Goal: Information Seeking & Learning: Learn about a topic

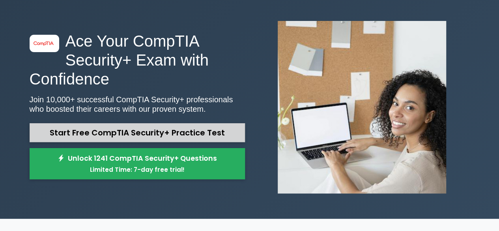
click at [224, 131] on link "Start Free CompTIA Security+ Practice Test" at bounding box center [138, 132] width 216 height 19
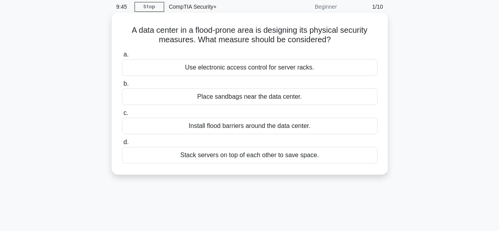
scroll to position [34, 0]
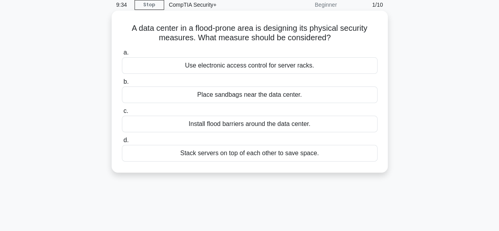
click at [240, 128] on div "Install flood barriers around the data center." at bounding box center [250, 124] width 256 height 17
click at [122, 114] on input "c. Install flood barriers around the data center." at bounding box center [122, 111] width 0 height 5
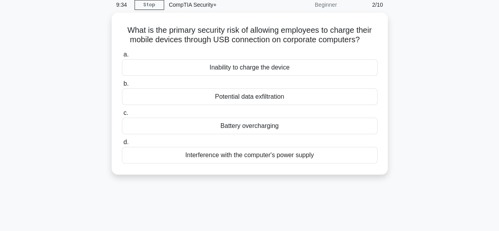
scroll to position [0, 0]
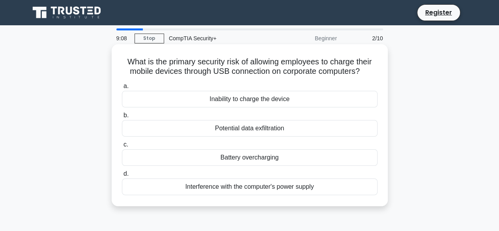
click at [283, 133] on div "Potential data exfiltration" at bounding box center [250, 128] width 256 height 17
click at [122, 118] on input "b. Potential data exfiltration" at bounding box center [122, 115] width 0 height 5
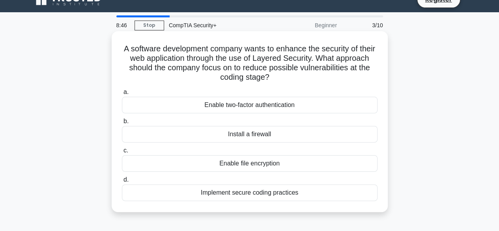
scroll to position [13, 0]
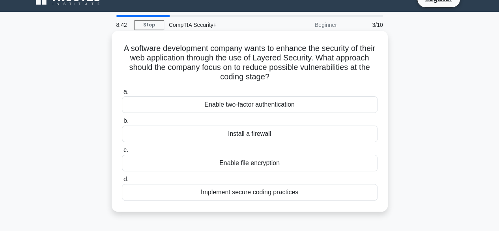
click at [288, 107] on div "Enable two-factor authentication" at bounding box center [250, 104] width 256 height 17
click at [122, 94] on input "a. Enable two-factor authentication" at bounding box center [122, 91] width 0 height 5
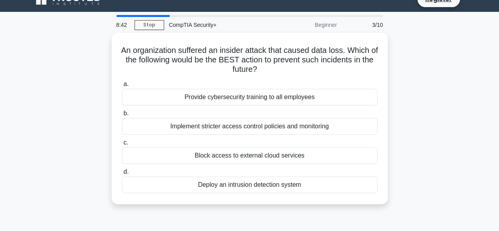
scroll to position [0, 0]
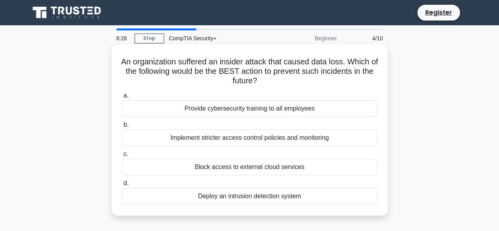
click at [244, 137] on div "Implement stricter access control policies and monitoring" at bounding box center [250, 137] width 256 height 17
click at [122, 128] on input "b. Implement stricter access control policies and monitoring" at bounding box center [122, 124] width 0 height 5
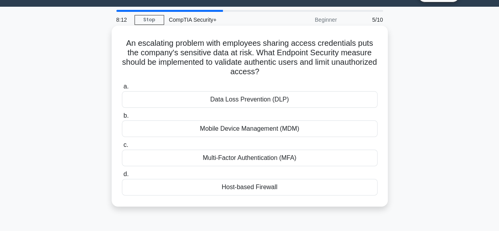
scroll to position [22, 0]
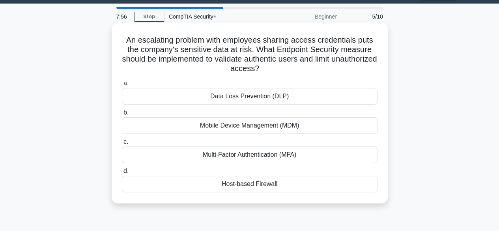
click at [255, 161] on div "Multi-Factor Authentication (MFA)" at bounding box center [250, 154] width 256 height 17
click at [122, 144] on input "c. Multi-Factor Authentication (MFA)" at bounding box center [122, 141] width 0 height 5
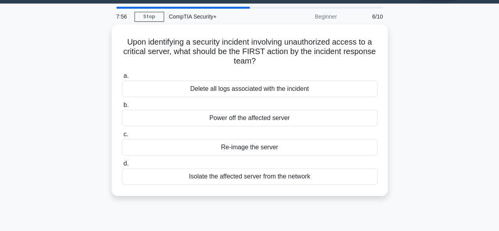
scroll to position [0, 0]
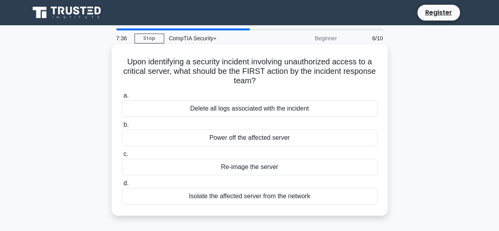
click at [202, 195] on div "Isolate the affected server from the network" at bounding box center [250, 196] width 256 height 17
click at [122, 186] on input "d. Isolate the affected server from the network" at bounding box center [122, 183] width 0 height 5
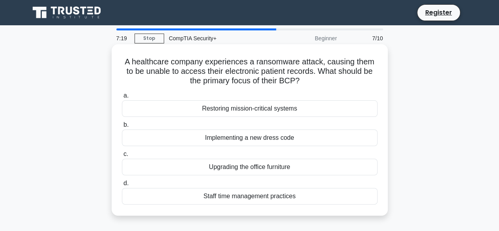
click at [242, 111] on div "Restoring mission-critical systems" at bounding box center [250, 108] width 256 height 17
click at [122, 98] on input "a. Restoring mission-critical systems" at bounding box center [122, 95] width 0 height 5
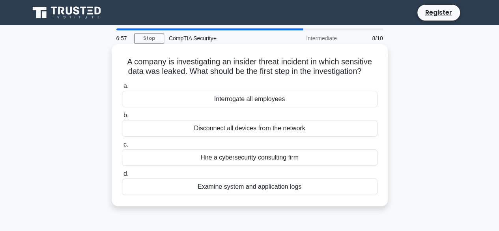
click at [208, 188] on div "Examine system and application logs" at bounding box center [250, 186] width 256 height 17
click at [122, 176] on input "d. Examine system and application logs" at bounding box center [122, 173] width 0 height 5
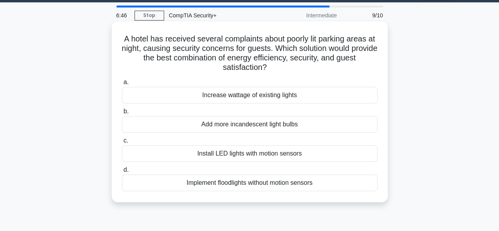
scroll to position [23, 0]
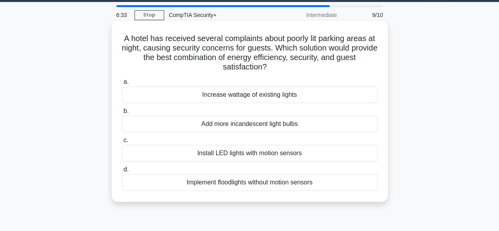
click at [219, 152] on div "Install LED lights with motion sensors" at bounding box center [250, 153] width 256 height 17
click at [122, 143] on input "c. Install LED lights with motion sensors" at bounding box center [122, 140] width 0 height 5
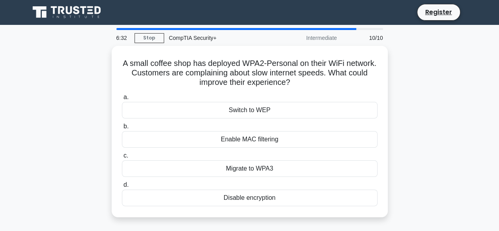
scroll to position [0, 0]
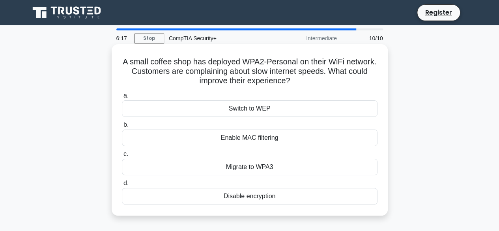
click at [219, 167] on div "Migrate to WPA3" at bounding box center [250, 167] width 256 height 17
click at [122, 157] on input "c. Migrate to WPA3" at bounding box center [122, 154] width 0 height 5
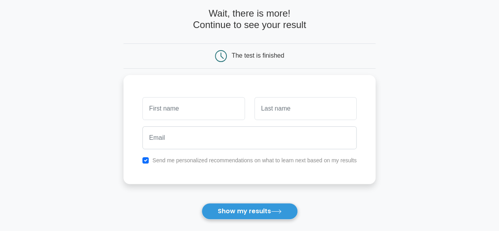
scroll to position [45, 0]
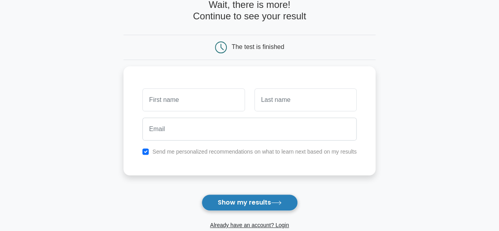
click at [234, 198] on button "Show my results" at bounding box center [250, 202] width 96 height 17
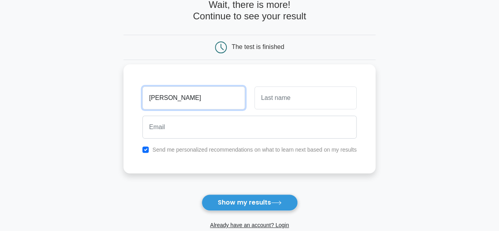
type input "[PERSON_NAME]"
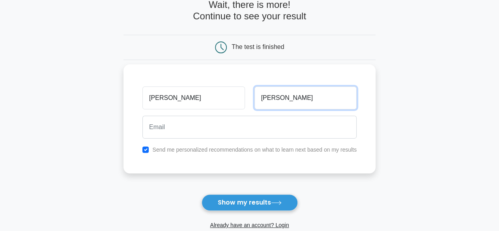
type input "[PERSON_NAME]"
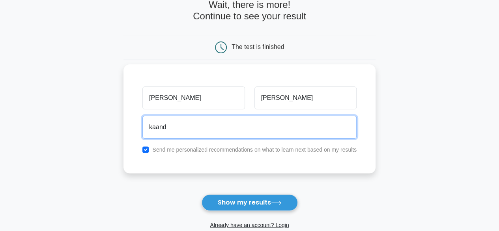
type input "[EMAIL_ADDRESS][DOMAIN_NAME]"
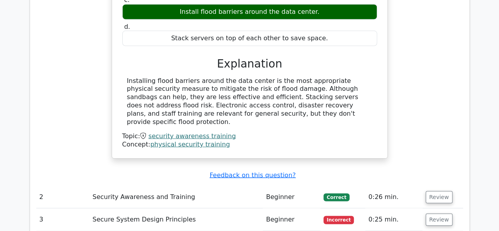
scroll to position [816, 0]
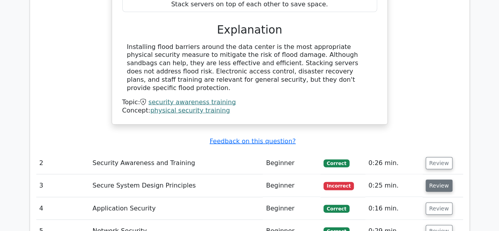
click at [442, 180] on button "Review" at bounding box center [439, 186] width 27 height 12
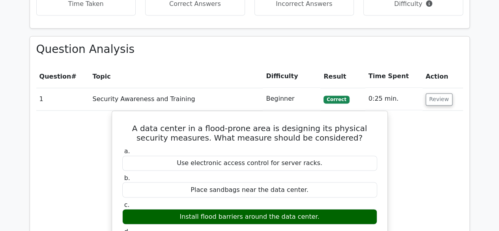
scroll to position [539, 0]
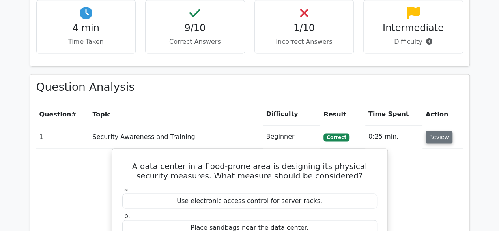
click at [428, 131] on button "Review" at bounding box center [439, 137] width 27 height 12
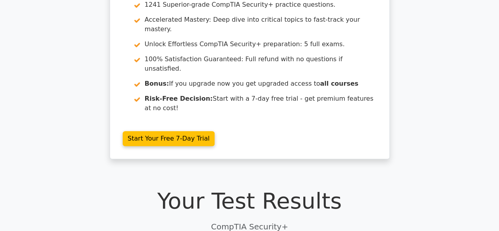
scroll to position [0, 0]
